Goal: Entertainment & Leisure: Consume media (video, audio)

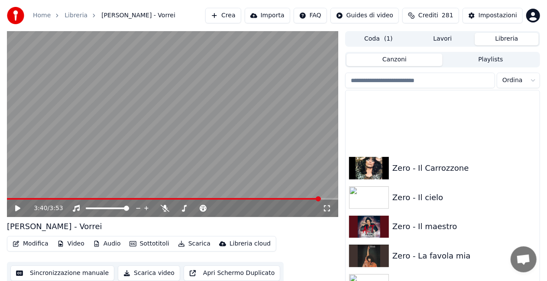
scroll to position [11914, 0]
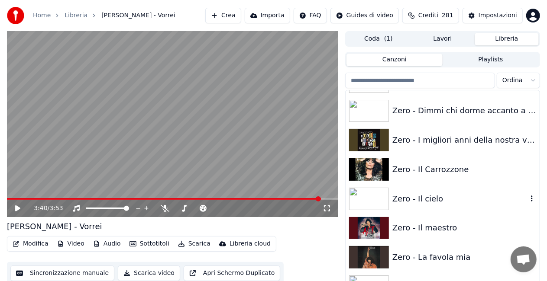
click at [419, 193] on div "Zero - Il cielo" at bounding box center [459, 199] width 135 height 12
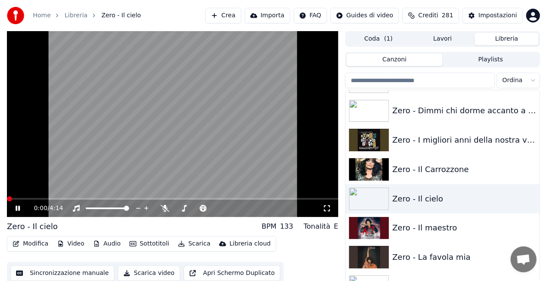
click at [332, 208] on div "0:00 / 4:14" at bounding box center [172, 208] width 324 height 9
click at [329, 209] on icon at bounding box center [326, 208] width 9 height 7
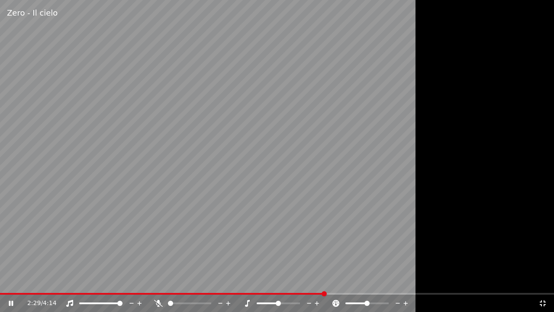
click at [538, 301] on div "2:29 / 4:14" at bounding box center [276, 303] width 547 height 9
click at [546, 305] on icon at bounding box center [542, 303] width 9 height 7
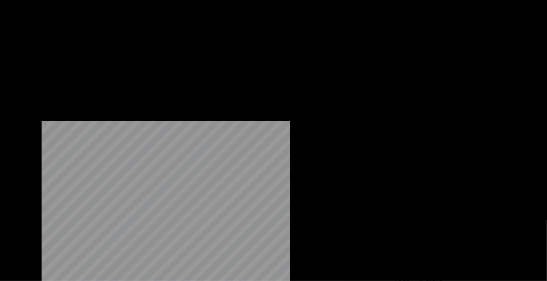
scroll to position [11784, 0]
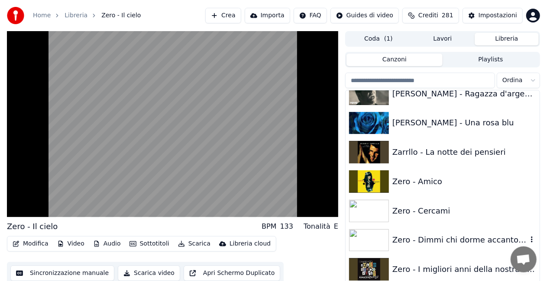
click at [466, 234] on div "Zero - Dimmi chi dorme accanto a me" at bounding box center [459, 240] width 135 height 12
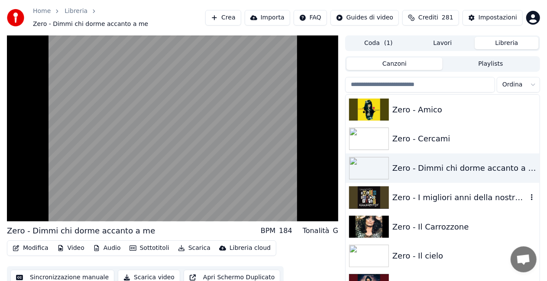
scroll to position [11871, 0]
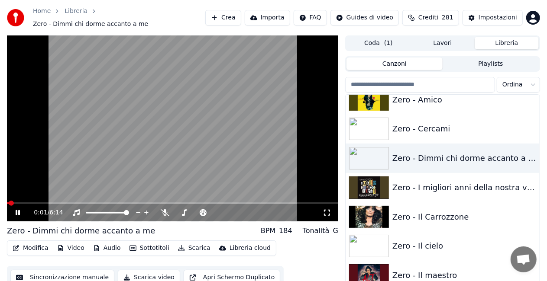
click at [293, 151] on video at bounding box center [172, 128] width 331 height 186
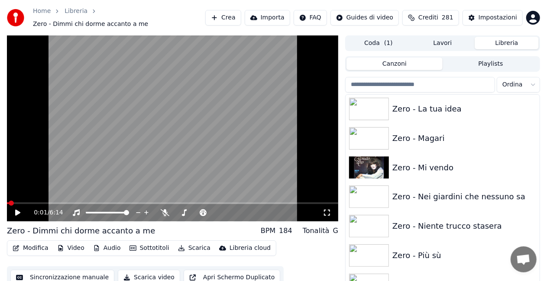
scroll to position [12174, 0]
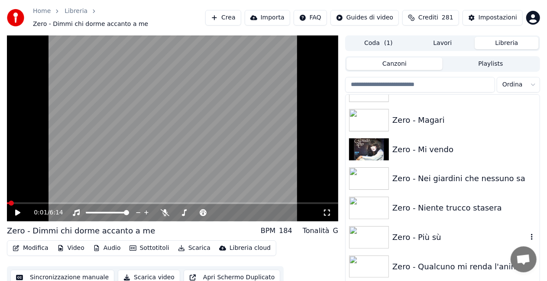
click at [435, 225] on div "Zero - Più sù" at bounding box center [442, 237] width 194 height 29
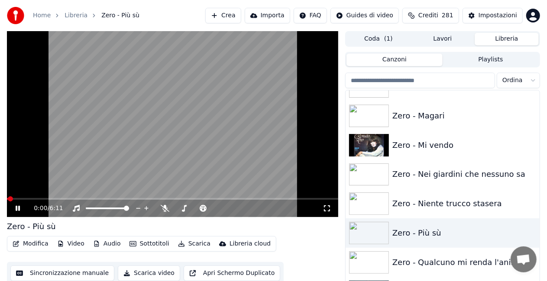
click at [327, 208] on icon at bounding box center [326, 208] width 9 height 7
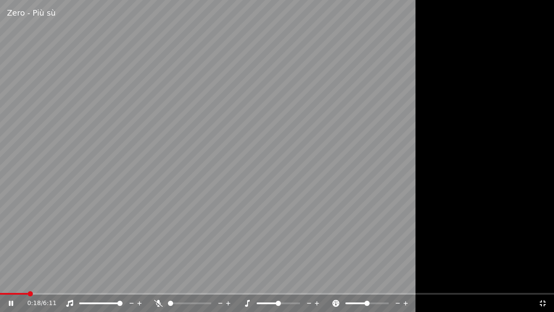
click at [156, 302] on icon at bounding box center [158, 303] width 9 height 7
click at [167, 303] on div at bounding box center [198, 303] width 70 height 9
click at [170, 300] on div at bounding box center [198, 303] width 70 height 9
click at [170, 302] on span at bounding box center [169, 303] width 2 height 2
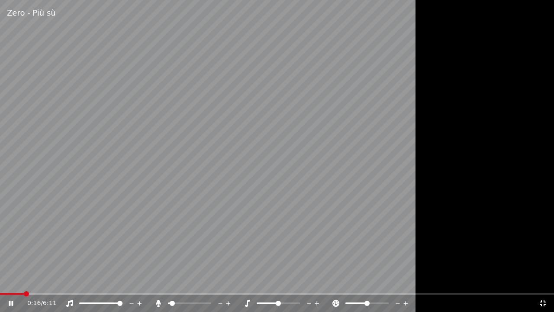
click at [24, 293] on span at bounding box center [12, 294] width 24 height 2
click at [197, 209] on video at bounding box center [277, 156] width 554 height 312
click at [157, 304] on icon at bounding box center [158, 303] width 5 height 7
click at [157, 304] on icon at bounding box center [158, 303] width 9 height 7
click at [188, 303] on span at bounding box center [178, 303] width 20 height 2
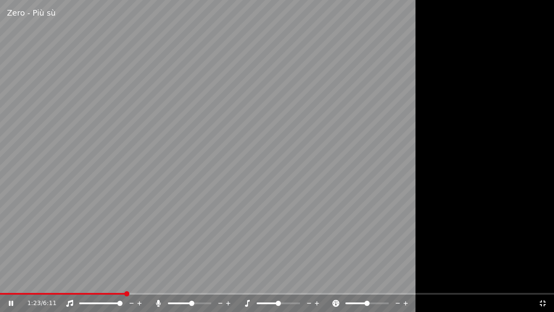
click at [193, 303] on span at bounding box center [191, 302] width 5 height 5
click at [158, 306] on icon at bounding box center [158, 303] width 9 height 7
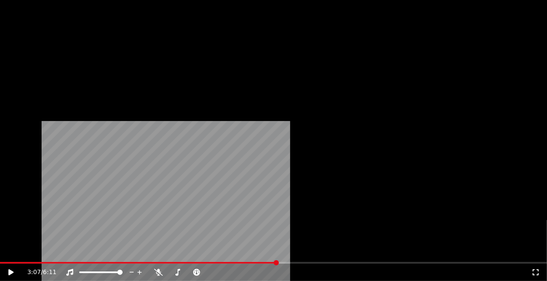
scroll to position [12217, 0]
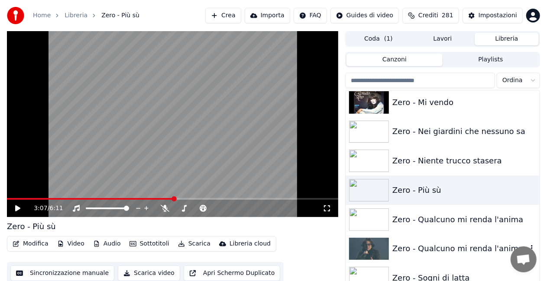
click at [446, 245] on div "Zero - Qualcuno mi renda l'anima" at bounding box center [459, 249] width 135 height 12
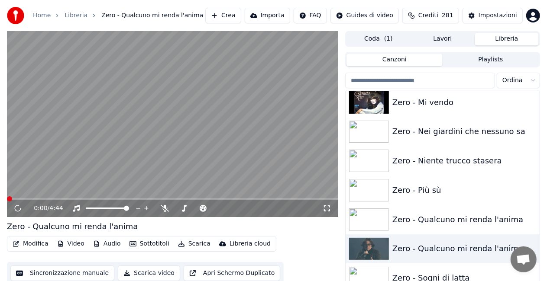
drag, startPoint x: 324, startPoint y: 210, endPoint x: 323, endPoint y: 218, distance: 8.3
click at [324, 209] on icon at bounding box center [326, 208] width 9 height 7
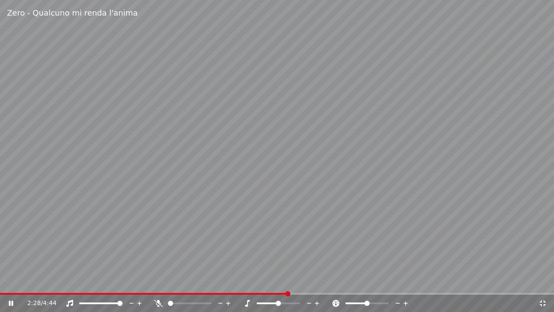
click at [263, 192] on video at bounding box center [277, 156] width 554 height 312
click at [541, 303] on icon at bounding box center [542, 303] width 9 height 7
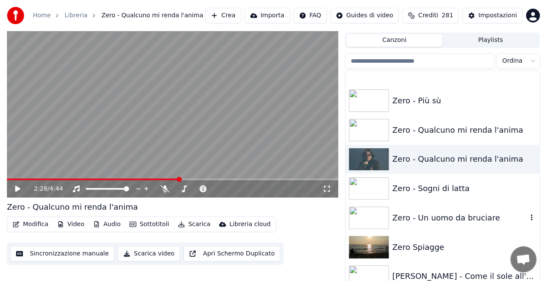
scroll to position [12347, 0]
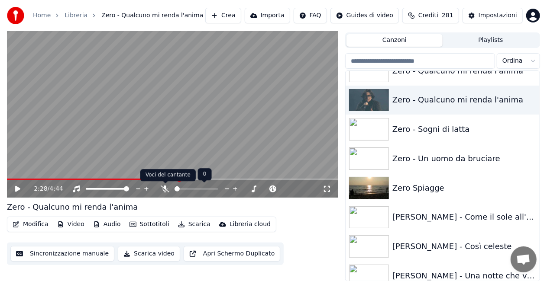
click at [166, 192] on icon at bounding box center [165, 189] width 9 height 7
click at [155, 180] on div "2:28 / 4:44" at bounding box center [172, 188] width 331 height 17
click at [152, 179] on span at bounding box center [79, 180] width 145 height 2
click at [149, 178] on video at bounding box center [172, 105] width 331 height 186
click at [157, 84] on video at bounding box center [172, 105] width 331 height 186
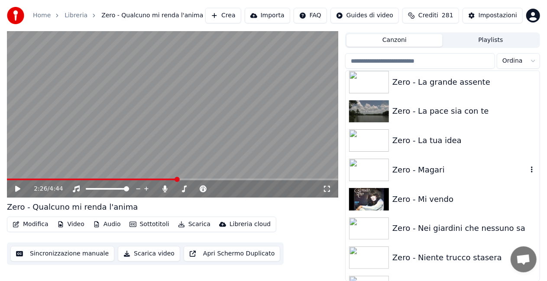
scroll to position [12082, 0]
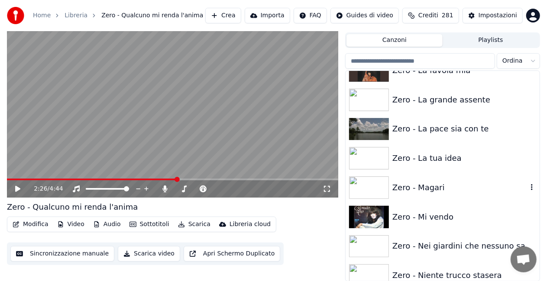
click at [457, 180] on div "Zero - Magari" at bounding box center [442, 187] width 194 height 29
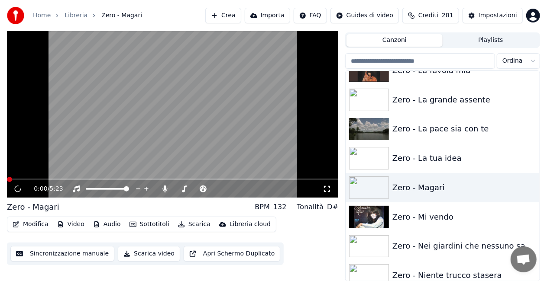
click at [328, 187] on icon at bounding box center [327, 189] width 6 height 6
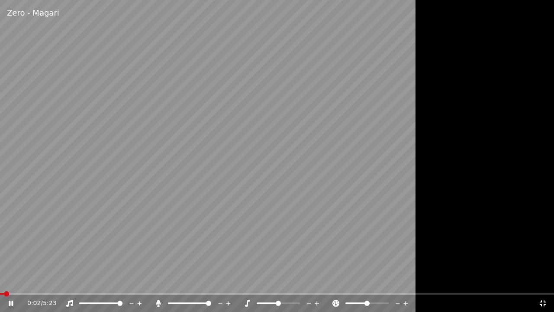
click at [157, 302] on icon at bounding box center [158, 303] width 5 height 7
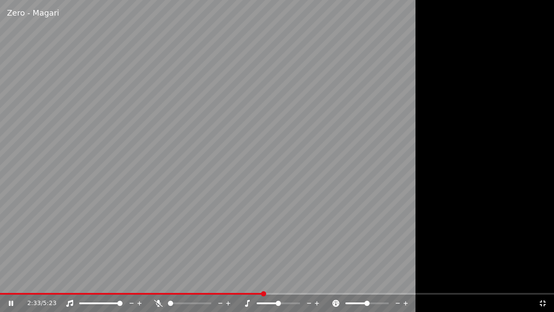
click at [369, 71] on video at bounding box center [277, 156] width 554 height 312
click at [544, 303] on icon at bounding box center [542, 303] width 9 height 7
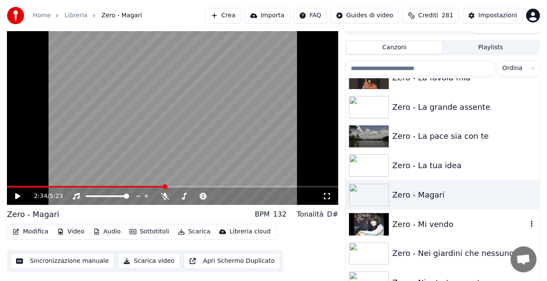
click at [402, 217] on div "Zero - Mi vendo" at bounding box center [442, 224] width 194 height 29
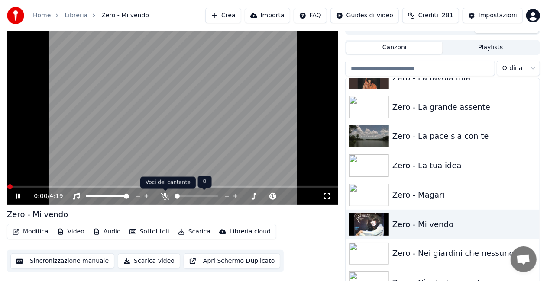
click at [170, 196] on div at bounding box center [204, 196] width 70 height 9
click at [165, 196] on icon at bounding box center [165, 196] width 9 height 7
click at [40, 189] on div "0:03 / 4:19" at bounding box center [172, 196] width 331 height 17
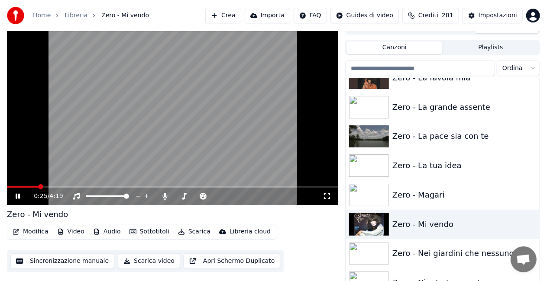
click at [39, 187] on span at bounding box center [172, 187] width 331 height 2
click at [90, 158] on video at bounding box center [172, 112] width 331 height 186
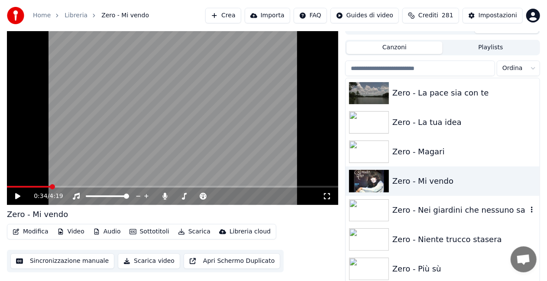
click at [422, 205] on div "Zero - Nei giardini che nessuno sa" at bounding box center [459, 210] width 135 height 12
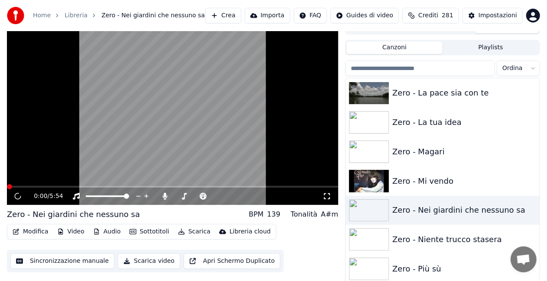
click at [324, 198] on icon at bounding box center [326, 196] width 9 height 7
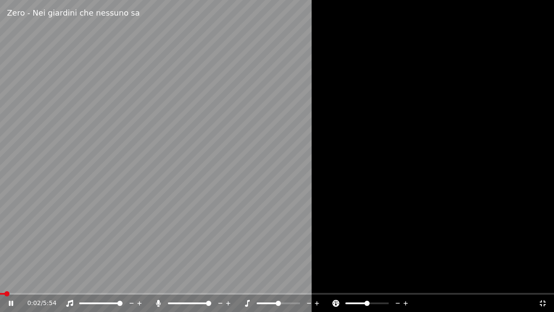
click at [155, 302] on icon at bounding box center [158, 303] width 9 height 7
click at [545, 303] on icon at bounding box center [542, 303] width 9 height 7
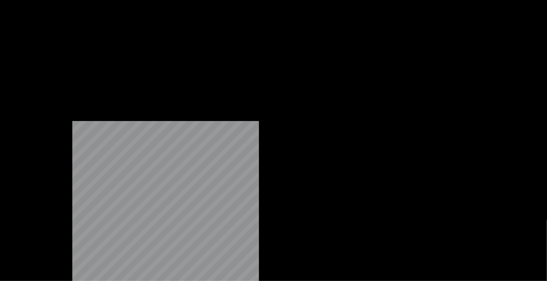
scroll to position [11866, 0]
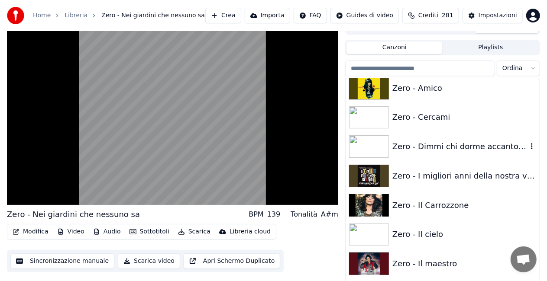
click at [460, 134] on div "Zero - Dimmi chi dorme accanto a me" at bounding box center [442, 146] width 194 height 29
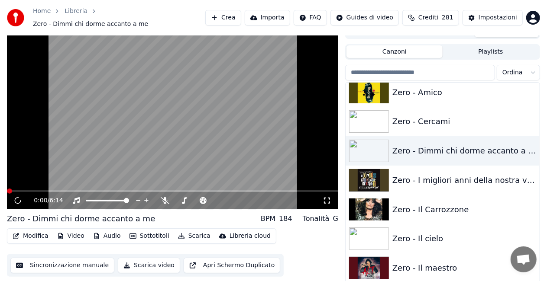
click at [329, 197] on icon at bounding box center [326, 200] width 9 height 7
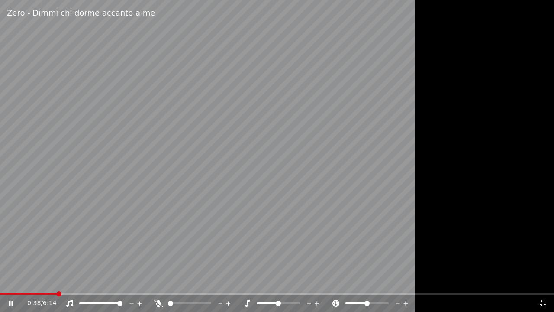
click at [155, 301] on icon at bounding box center [158, 303] width 9 height 7
click at [194, 202] on video at bounding box center [277, 156] width 554 height 312
click at [0, 294] on span at bounding box center [0, 294] width 0 height 2
click at [546, 303] on icon at bounding box center [542, 303] width 9 height 7
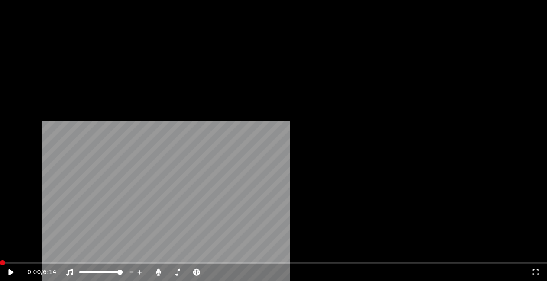
scroll to position [11823, 0]
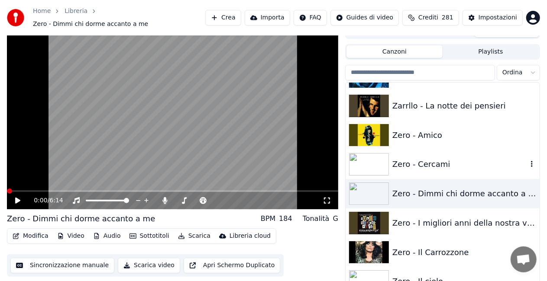
click at [454, 170] on div "Zero - Cercami" at bounding box center [442, 164] width 194 height 29
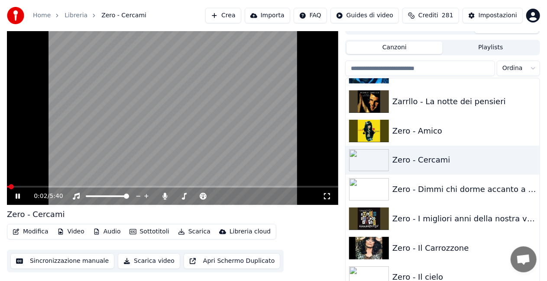
click at [329, 198] on icon at bounding box center [327, 196] width 6 height 6
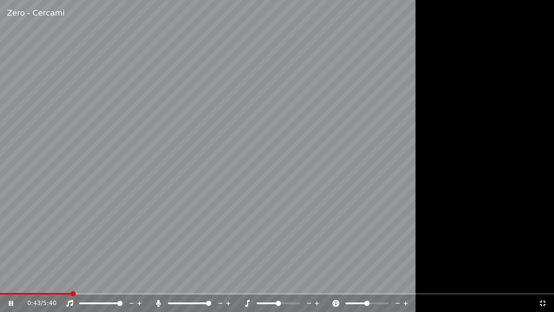
click at [544, 303] on icon at bounding box center [542, 303] width 9 height 7
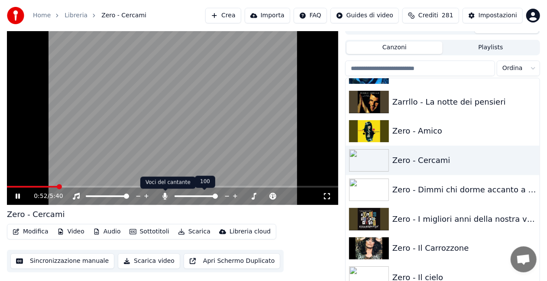
click at [161, 198] on icon at bounding box center [165, 196] width 9 height 7
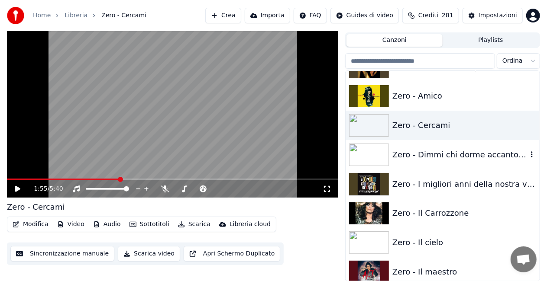
scroll to position [11909, 0]
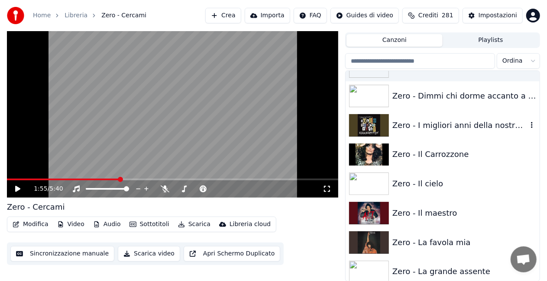
click at [428, 126] on div "Zero - I migliori anni della nostra vita" at bounding box center [459, 125] width 135 height 12
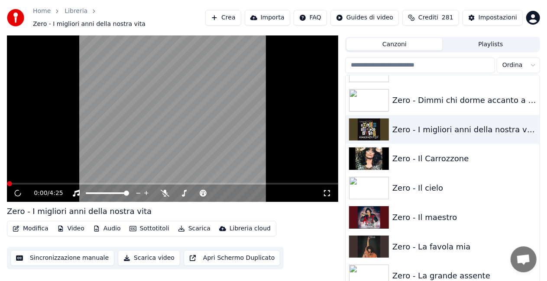
click at [327, 190] on icon at bounding box center [326, 193] width 9 height 7
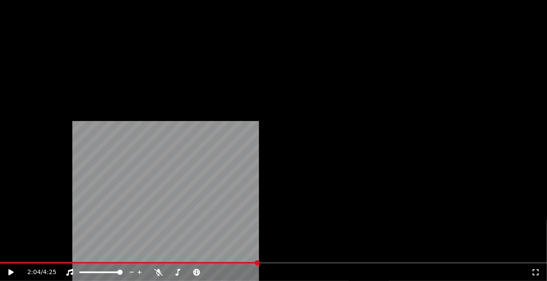
scroll to position [11996, 0]
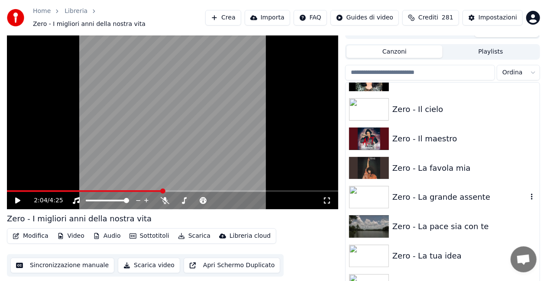
click at [445, 191] on div "Zero - La grande assente" at bounding box center [459, 197] width 135 height 12
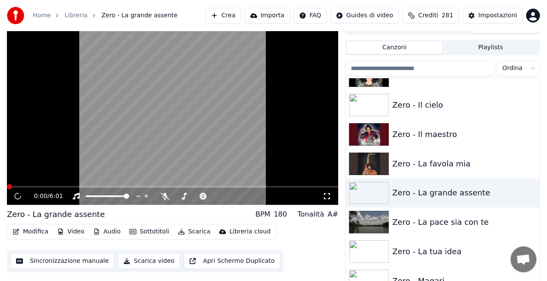
drag, startPoint x: 325, startPoint y: 197, endPoint x: 325, endPoint y: 206, distance: 8.7
click at [325, 197] on icon at bounding box center [326, 196] width 9 height 7
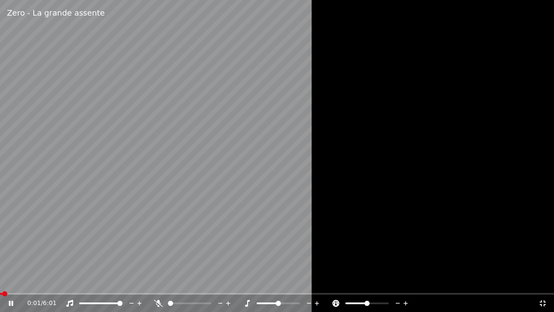
click at [158, 306] on icon at bounding box center [158, 303] width 9 height 7
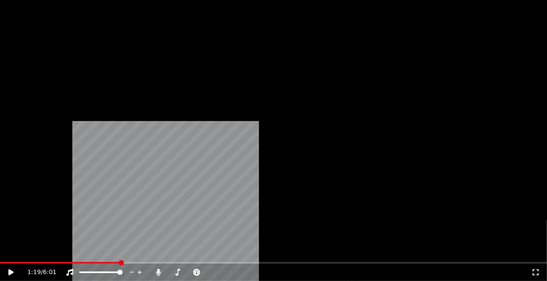
scroll to position [12082, 0]
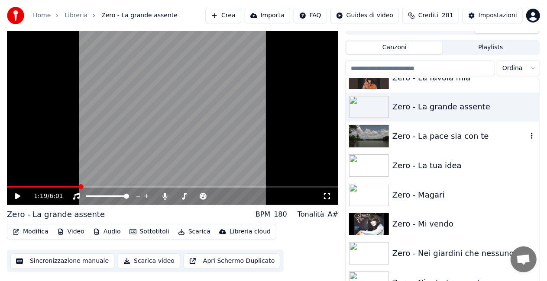
click at [426, 140] on div "Zero - La pace sia con te" at bounding box center [459, 136] width 135 height 12
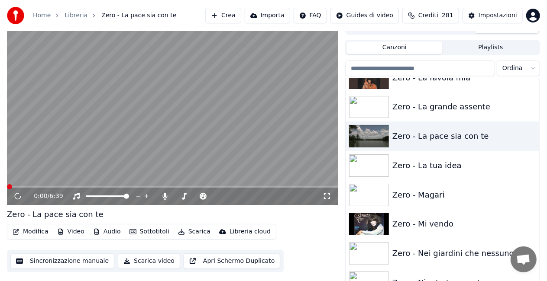
drag, startPoint x: 329, startPoint y: 197, endPoint x: 329, endPoint y: 206, distance: 8.7
click at [329, 197] on icon at bounding box center [326, 196] width 9 height 7
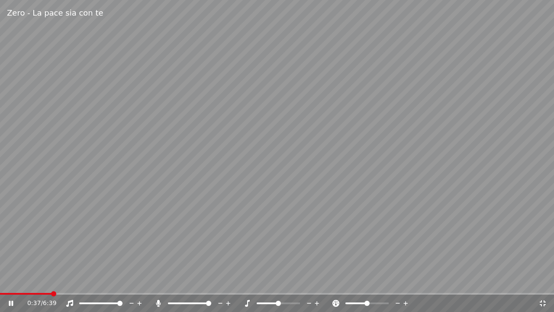
click at [158, 304] on icon at bounding box center [158, 303] width 5 height 7
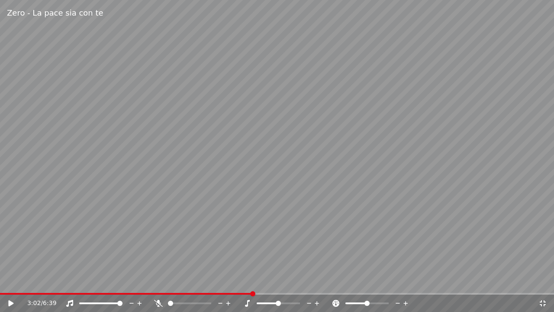
click at [541, 303] on icon at bounding box center [542, 303] width 9 height 7
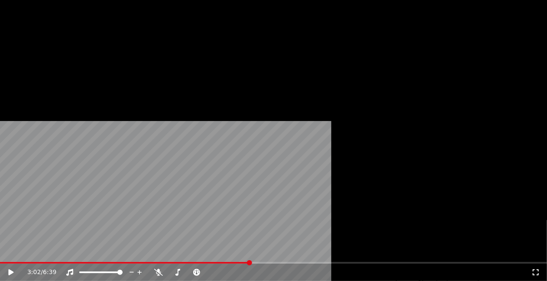
scroll to position [12126, 0]
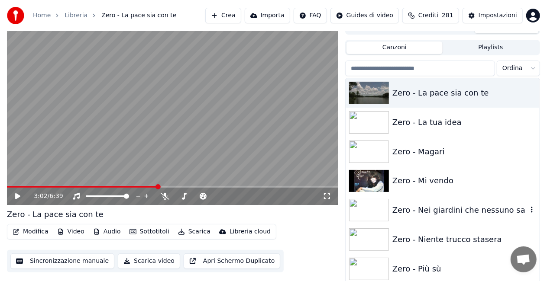
click at [429, 208] on div "Zero - Nei giardini che nessuno sa" at bounding box center [459, 210] width 135 height 12
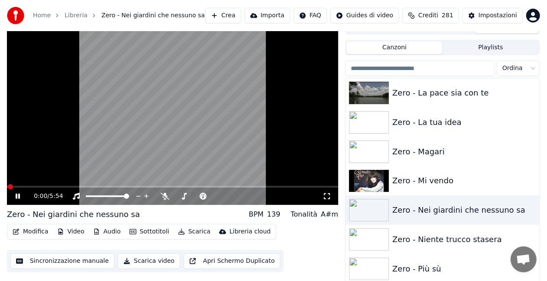
click at [326, 199] on icon at bounding box center [326, 196] width 9 height 7
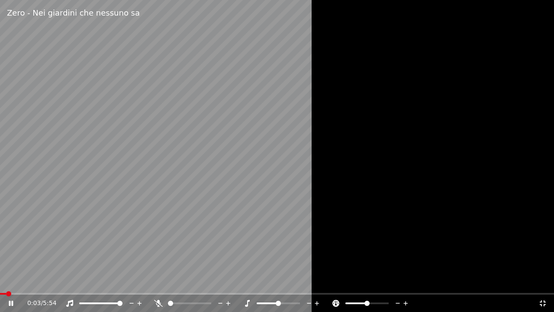
click at [544, 304] on icon at bounding box center [542, 303] width 9 height 7
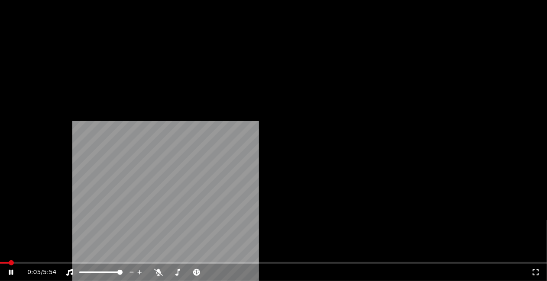
scroll to position [12169, 0]
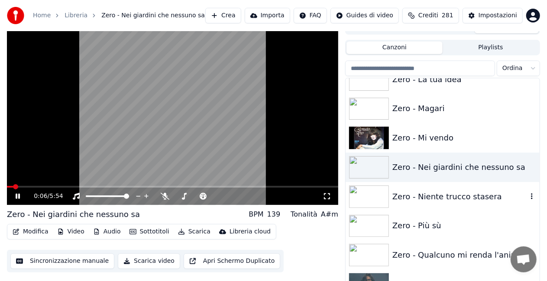
click at [435, 197] on div "Zero - Niente trucco stasera" at bounding box center [459, 197] width 135 height 12
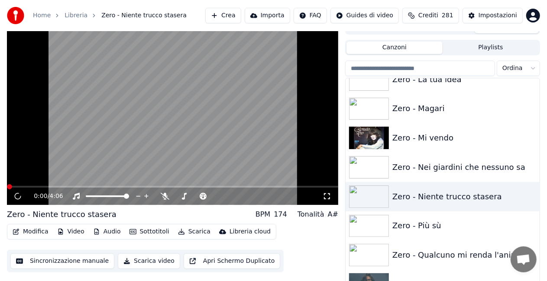
click at [327, 192] on div "0:00 / 4:06" at bounding box center [172, 196] width 324 height 9
click at [326, 195] on icon at bounding box center [326, 196] width 9 height 7
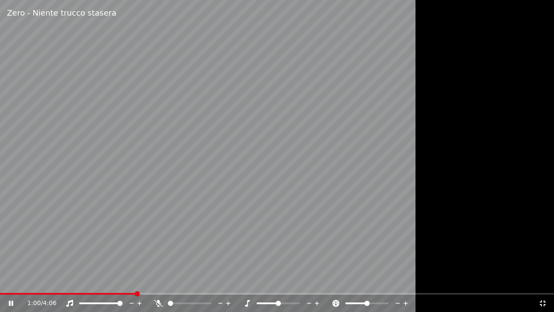
click at [457, 188] on div at bounding box center [277, 156] width 554 height 312
click at [541, 303] on icon at bounding box center [542, 303] width 9 height 7
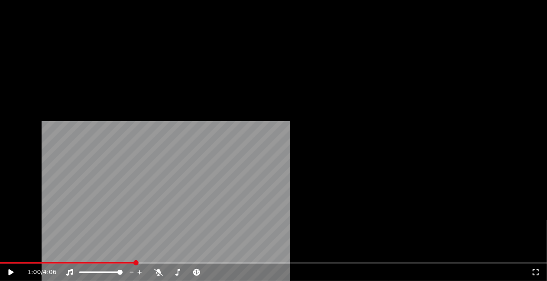
scroll to position [12255, 0]
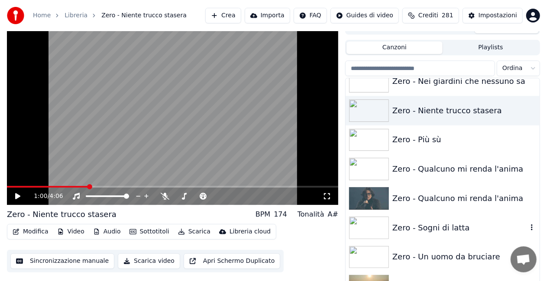
click at [446, 233] on div "Zero - Sogni di latta" at bounding box center [459, 228] width 135 height 12
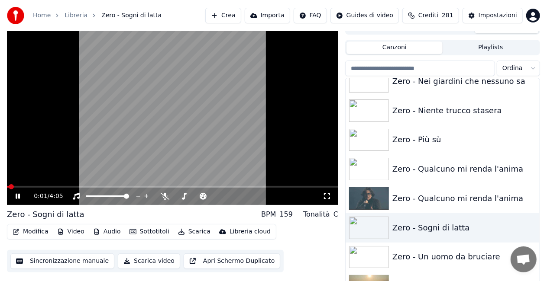
click at [328, 196] on icon at bounding box center [326, 196] width 9 height 7
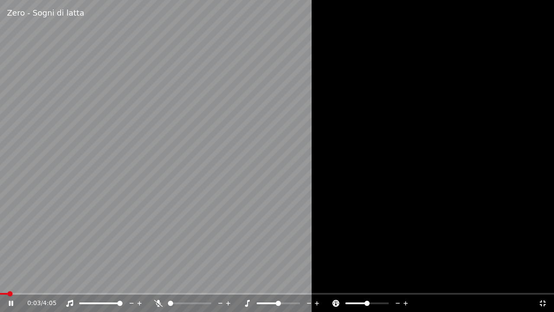
click at [159, 303] on icon at bounding box center [158, 303] width 9 height 7
click at [213, 189] on video at bounding box center [277, 156] width 554 height 312
click at [543, 303] on icon at bounding box center [542, 303] width 9 height 7
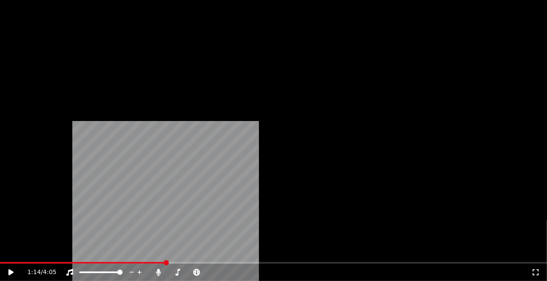
scroll to position [12342, 0]
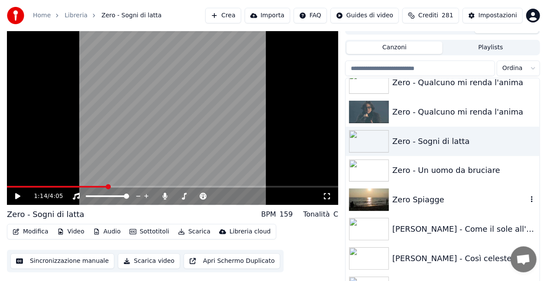
click at [435, 197] on div "Zero Spiagge" at bounding box center [459, 200] width 135 height 12
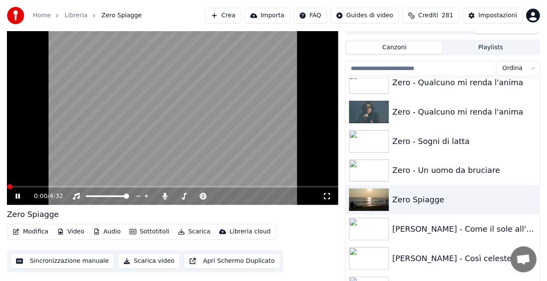
click at [326, 197] on icon at bounding box center [326, 196] width 9 height 7
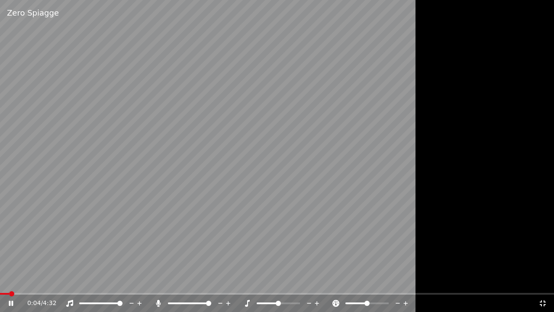
click at [158, 296] on div "0:04 / 4:32" at bounding box center [277, 302] width 554 height 17
click at [158, 302] on icon at bounding box center [158, 303] width 5 height 7
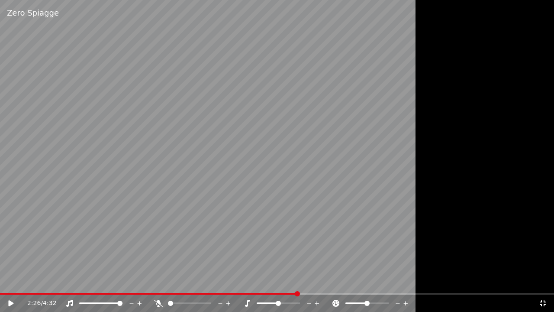
click at [10, 293] on span at bounding box center [148, 294] width 297 height 2
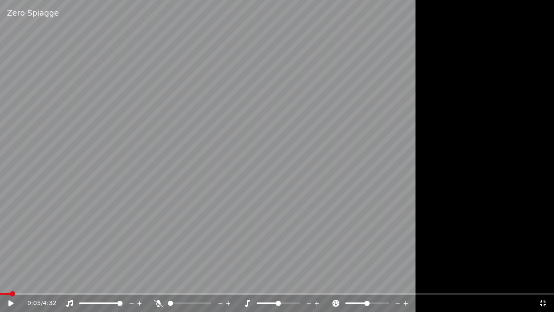
click at [3, 303] on div "0:05 / 4:32" at bounding box center [276, 303] width 547 height 9
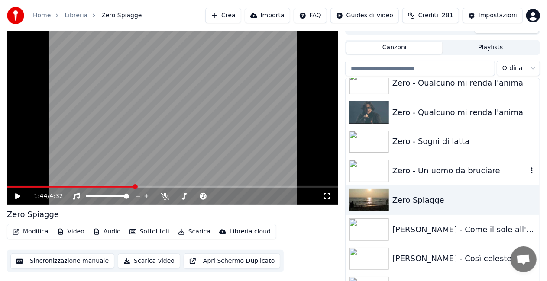
click at [434, 178] on div "Zero - Un uomo da bruciare" at bounding box center [442, 170] width 194 height 29
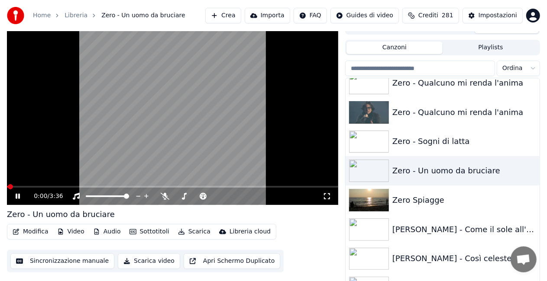
click at [329, 200] on icon at bounding box center [327, 196] width 6 height 6
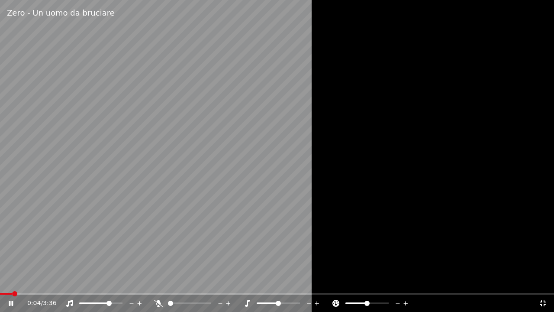
click at [110, 302] on span at bounding box center [108, 302] width 5 height 5
click at [103, 293] on span at bounding box center [109, 294] width 219 height 2
click at [159, 300] on icon at bounding box center [158, 303] width 9 height 7
drag, startPoint x: 179, startPoint y: 248, endPoint x: 183, endPoint y: 244, distance: 5.2
click at [179, 247] on video at bounding box center [277, 156] width 554 height 312
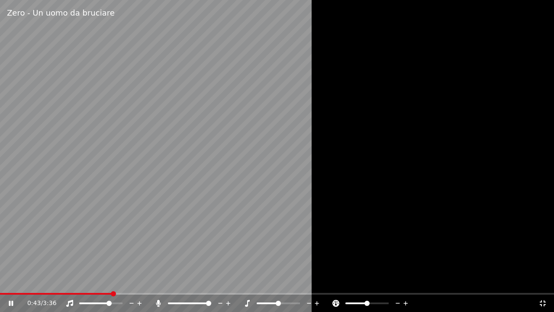
click at [187, 303] on span at bounding box center [189, 303] width 43 height 2
click at [205, 301] on span at bounding box center [202, 302] width 5 height 5
click at [512, 281] on div at bounding box center [277, 156] width 554 height 312
click at [447, 235] on div at bounding box center [277, 156] width 554 height 312
click at [542, 302] on icon at bounding box center [542, 303] width 9 height 7
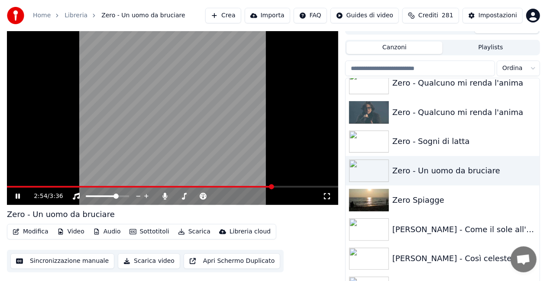
drag, startPoint x: 138, startPoint y: 117, endPoint x: 134, endPoint y: 121, distance: 5.8
click at [137, 118] on video at bounding box center [172, 112] width 331 height 186
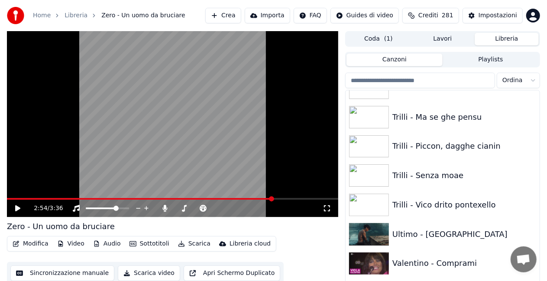
scroll to position [10611, 0]
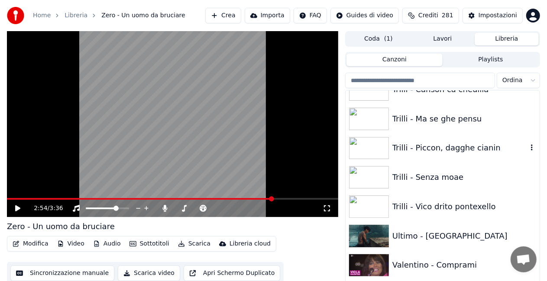
click at [464, 143] on div "Trilli - Piccon, dagghe cianin" at bounding box center [459, 148] width 135 height 12
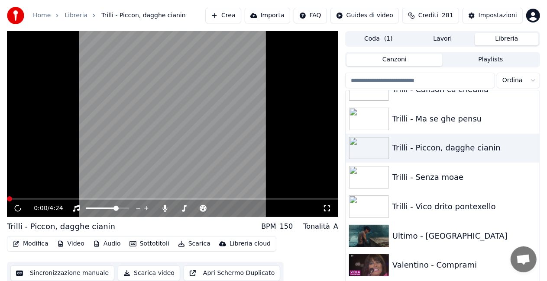
click at [328, 204] on div "0:00 / 4:24" at bounding box center [172, 208] width 331 height 17
click at [327, 209] on icon at bounding box center [326, 208] width 9 height 7
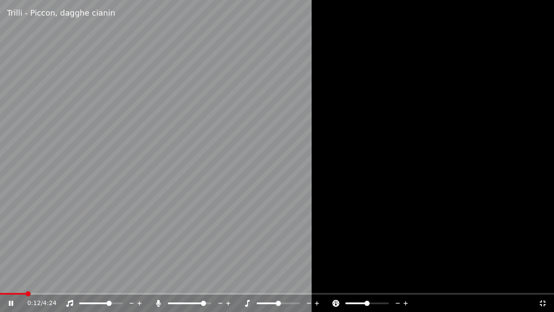
click at [158, 305] on icon at bounding box center [158, 303] width 5 height 7
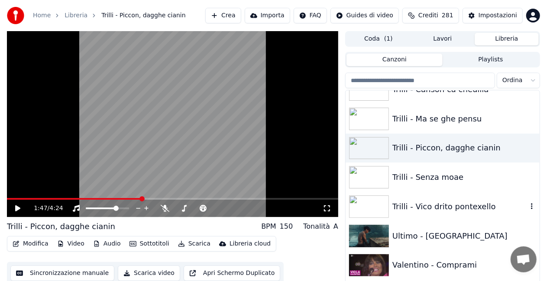
drag, startPoint x: 458, startPoint y: 214, endPoint x: 457, endPoint y: 209, distance: 5.4
click at [458, 212] on div "Trilli - Vico drito pontexello" at bounding box center [442, 206] width 194 height 29
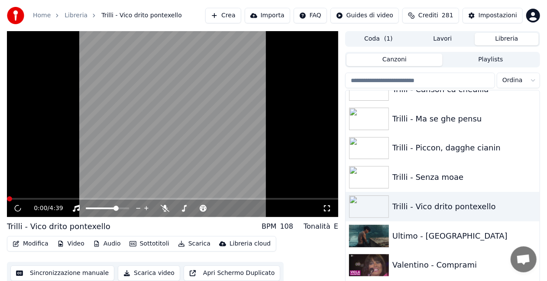
click at [325, 213] on div "0:00 / 4:39" at bounding box center [172, 208] width 324 height 9
click at [330, 210] on icon at bounding box center [326, 208] width 9 height 7
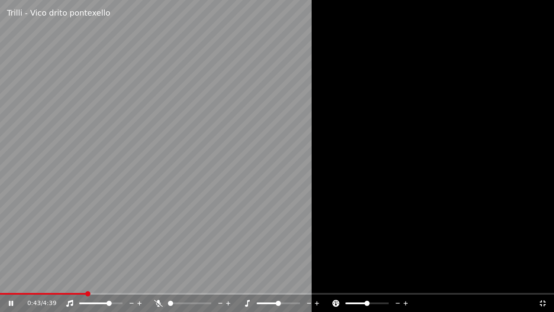
click at [542, 303] on icon at bounding box center [542, 303] width 9 height 7
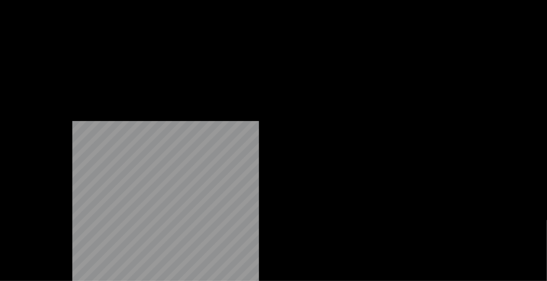
scroll to position [10568, 0]
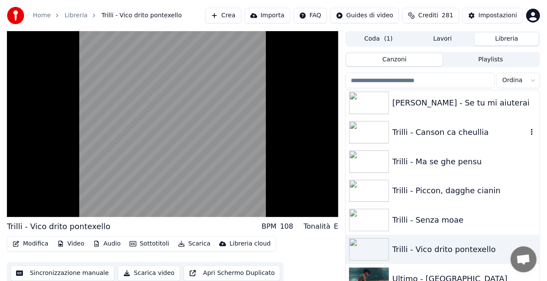
click at [432, 133] on div "Trilli - Canson ca cheullia" at bounding box center [459, 132] width 135 height 12
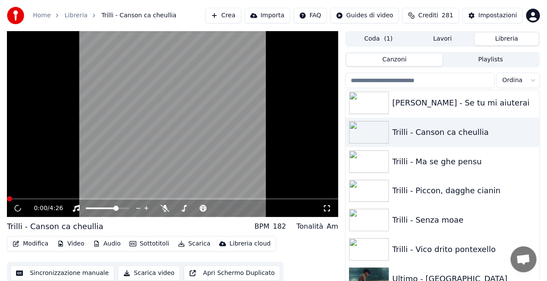
click at [327, 209] on icon at bounding box center [326, 208] width 9 height 7
